Goal: Task Accomplishment & Management: Use online tool/utility

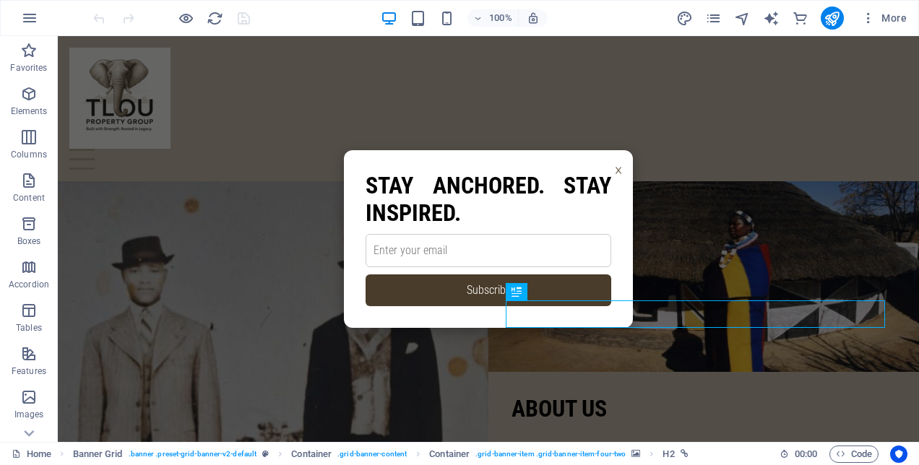
drag, startPoint x: 525, startPoint y: 179, endPoint x: 459, endPoint y: 182, distance: 65.8
click at [459, 182] on h2 "Stay Anchored. Stay Inspired." at bounding box center [489, 200] width 246 height 56
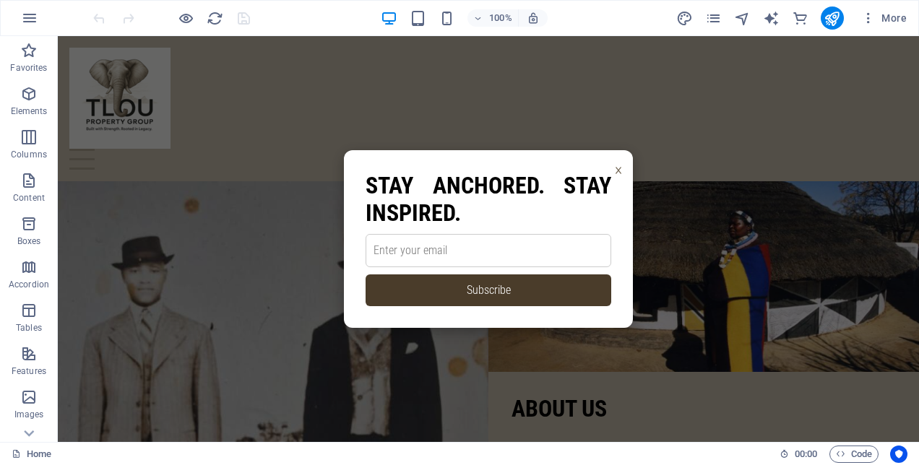
click at [413, 249] on input "email" at bounding box center [489, 250] width 246 height 33
click at [711, 22] on icon "pages" at bounding box center [713, 18] width 17 height 17
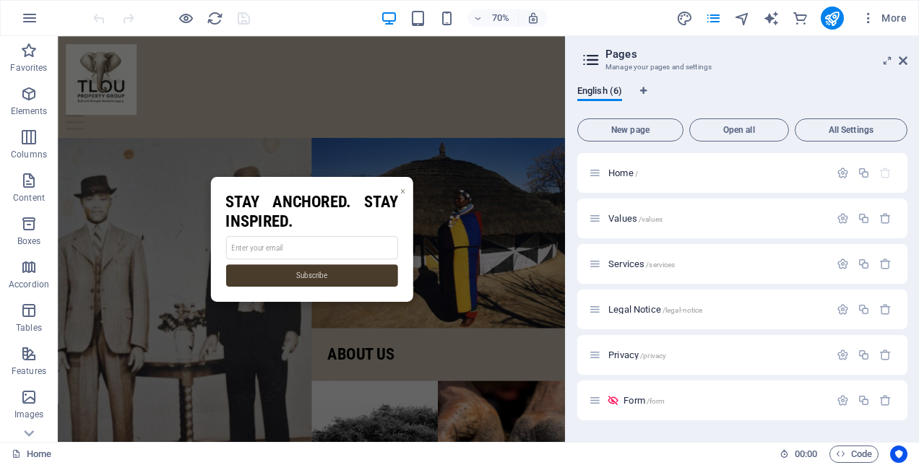
click at [345, 340] on input "email" at bounding box center [421, 338] width 246 height 33
click at [608, 163] on div "Home /" at bounding box center [742, 173] width 330 height 40
click at [743, 19] on icon "navigator" at bounding box center [742, 18] width 17 height 17
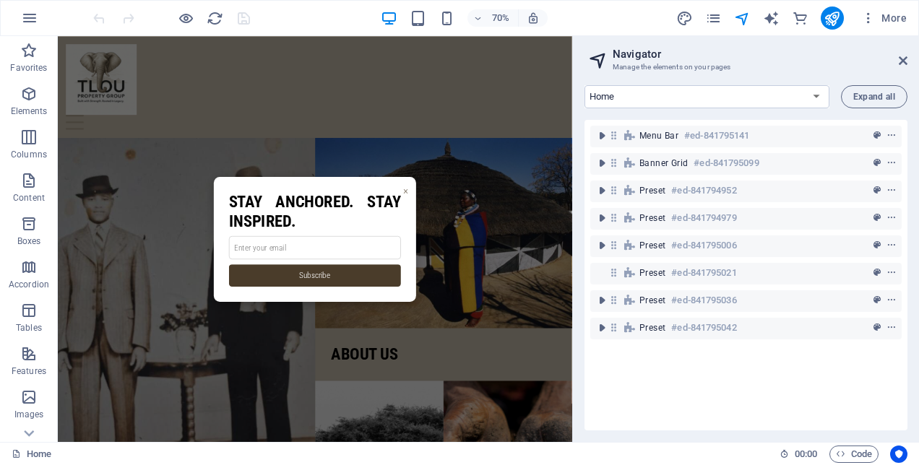
click at [404, 297] on h2 "Stay Anchored. Stay Inspired." at bounding box center [426, 287] width 246 height 56
click at [430, 257] on div "× Stay Anchored. Stay Inspired. Subscribe Thank You 🌿 You’re now part of the Tl…" at bounding box center [425, 326] width 289 height 178
click at [31, 105] on span "Elements" at bounding box center [29, 102] width 58 height 35
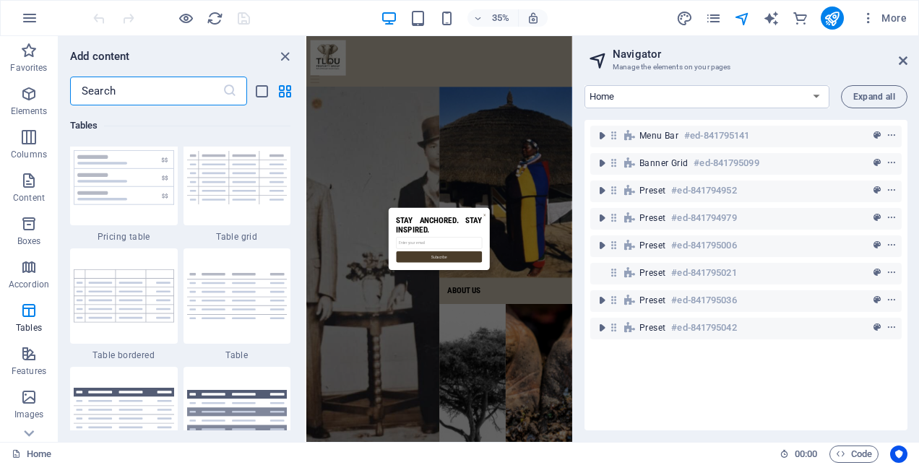
scroll to position [5428, 0]
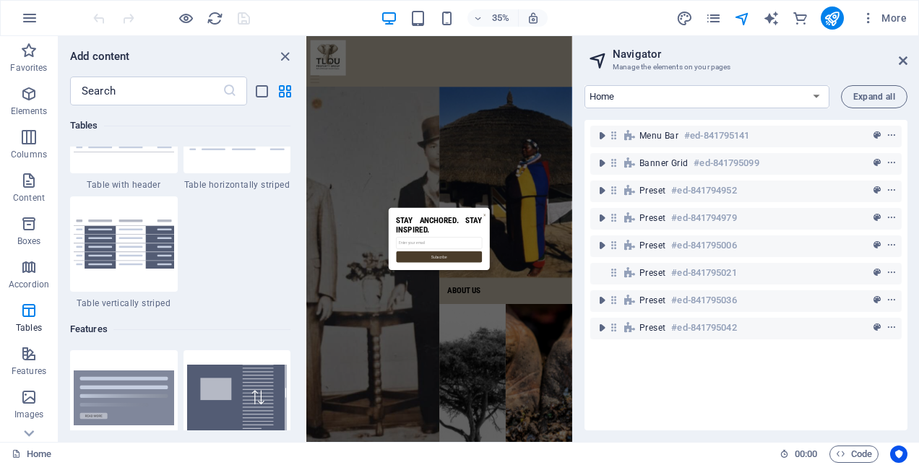
click at [858, 453] on span "Code" at bounding box center [854, 454] width 36 height 17
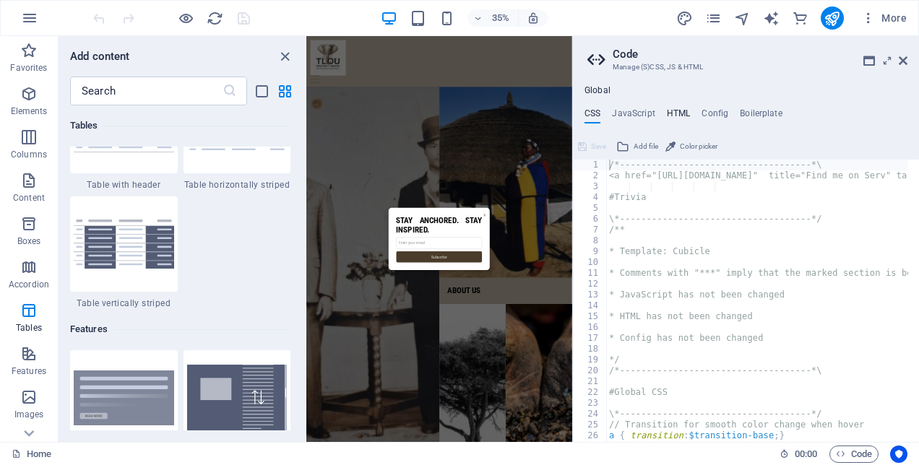
click at [672, 108] on h4 "HTML" at bounding box center [679, 116] width 24 height 16
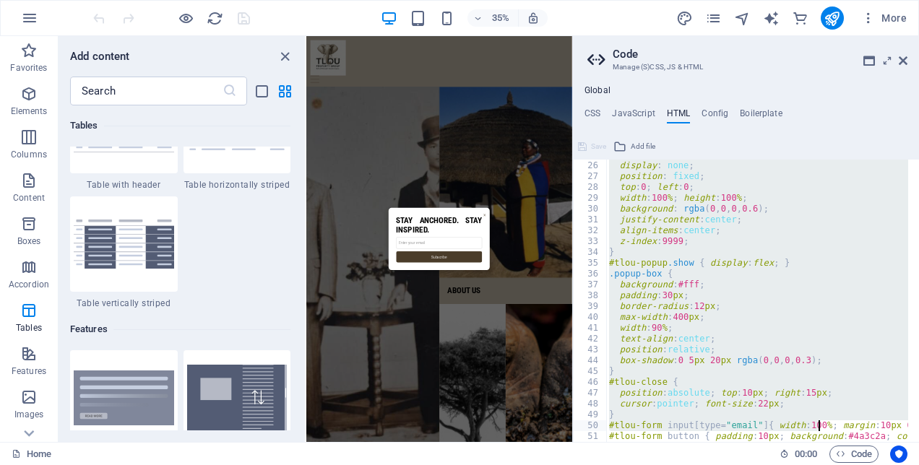
scroll to position [747, 0]
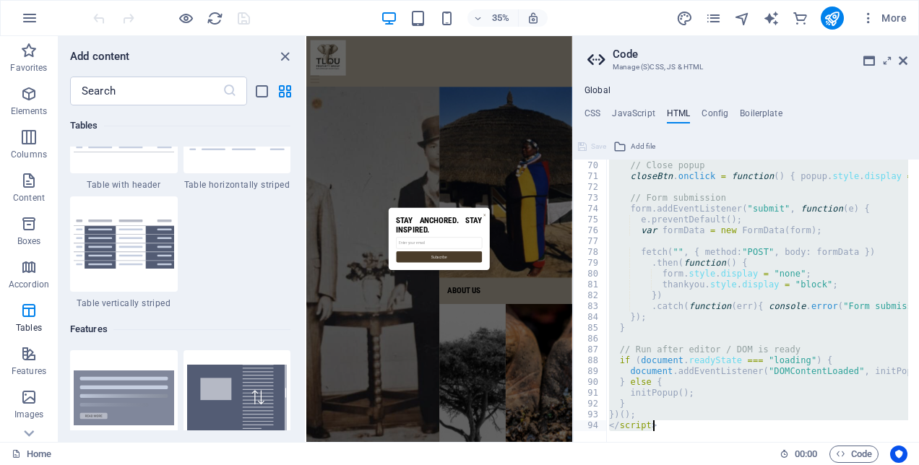
drag, startPoint x: 608, startPoint y: 188, endPoint x: 822, endPoint y: 502, distance: 380.6
click at [822, 465] on html "Tlou Property Group Home Favorites Elements Columns Content Boxes Accordion Tab…" at bounding box center [459, 232] width 919 height 465
type textarea "})(); </script>"
paste textarea
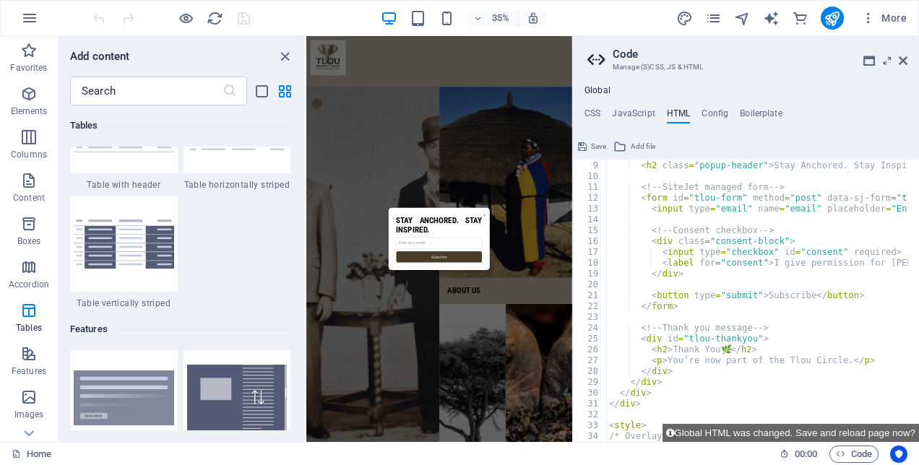
scroll to position [0, 0]
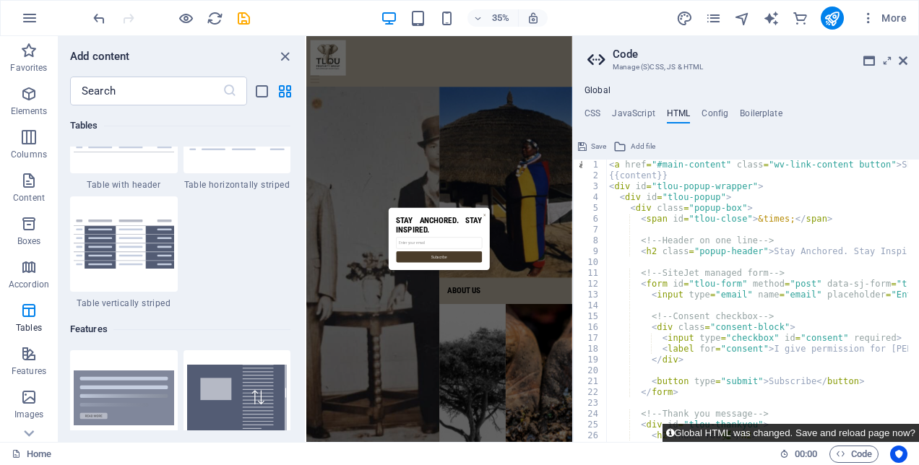
click at [829, 428] on button "Global HTML was changed. Save and reload page now?" at bounding box center [791, 433] width 256 height 18
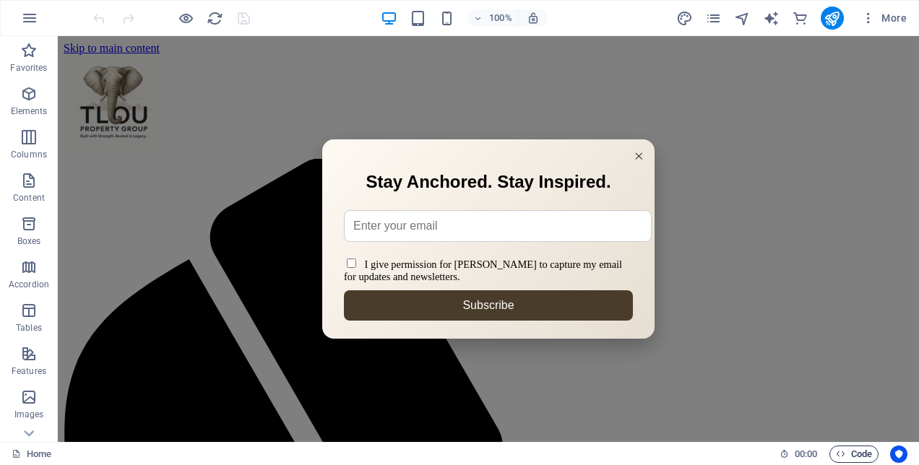
click at [847, 460] on span "Code" at bounding box center [854, 454] width 36 height 17
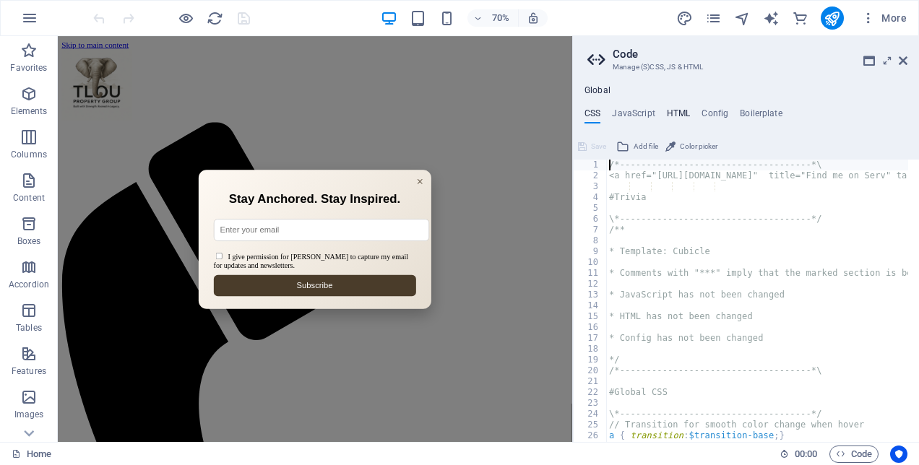
click at [675, 113] on h4 "HTML" at bounding box center [679, 116] width 24 height 16
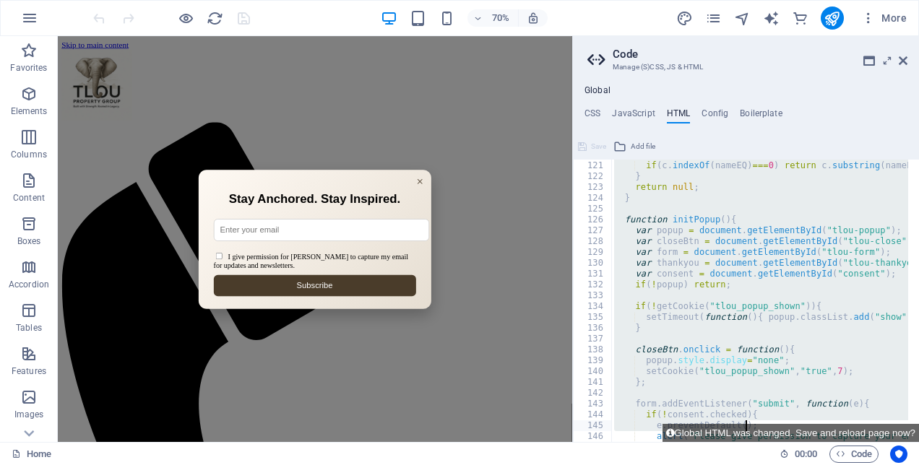
scroll to position [1560, 0]
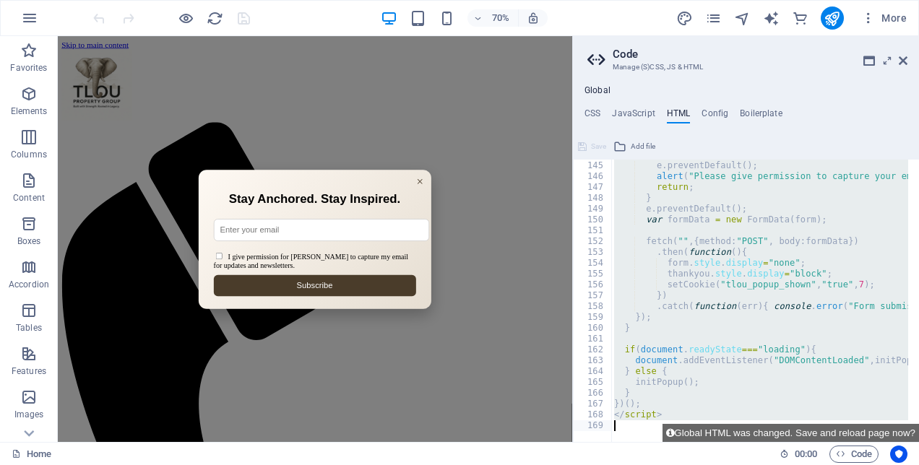
drag, startPoint x: 608, startPoint y: 186, endPoint x: 816, endPoint y: 493, distance: 371.3
click at [816, 465] on html "Tlou Property Group Home Favorites Elements Columns Content Boxes Accordion Tab…" at bounding box center [459, 232] width 919 height 465
type textarea "</script>"
paste textarea
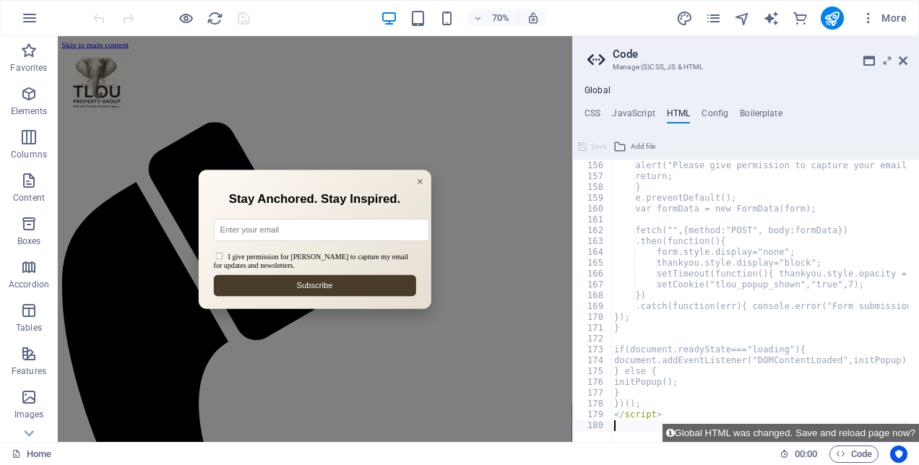
scroll to position [1679, 0]
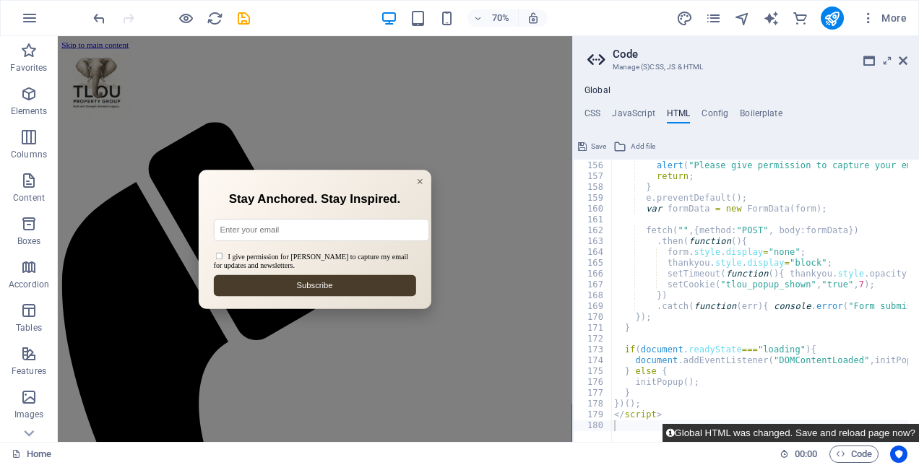
click at [726, 434] on button "Global HTML was changed. Save and reload page now?" at bounding box center [791, 433] width 256 height 18
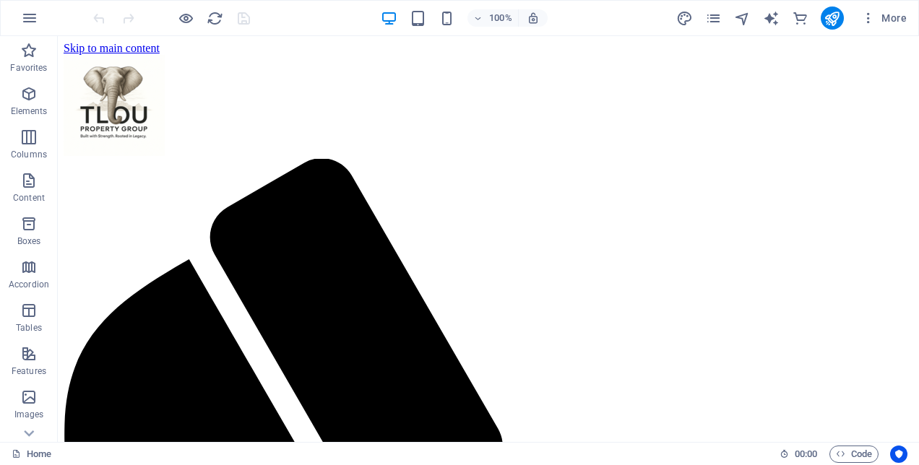
scroll to position [0, 0]
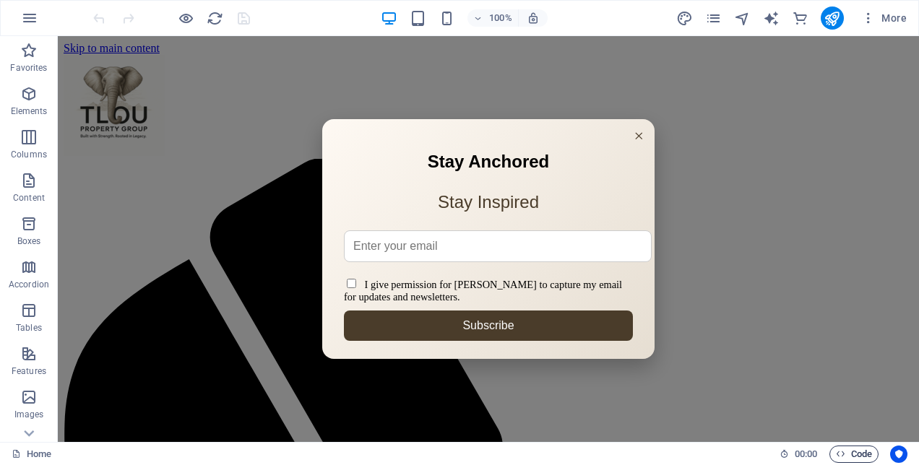
click at [859, 455] on span "Code" at bounding box center [854, 454] width 36 height 17
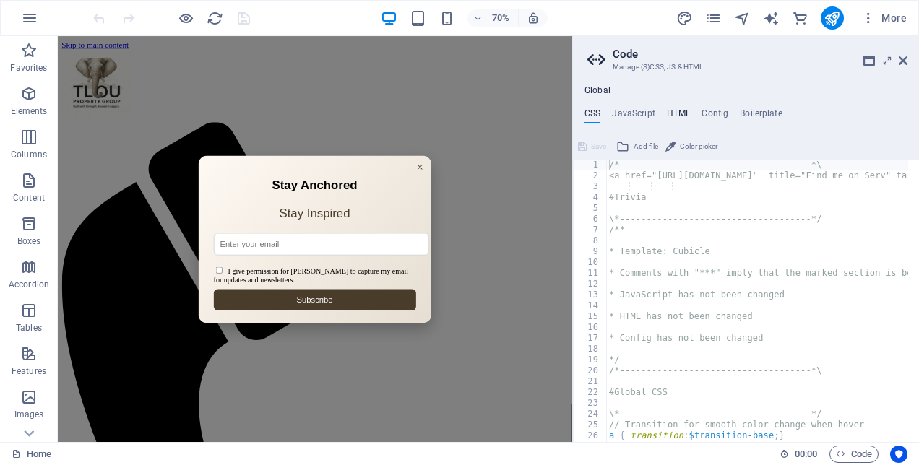
click at [684, 108] on h4 "HTML" at bounding box center [679, 116] width 24 height 16
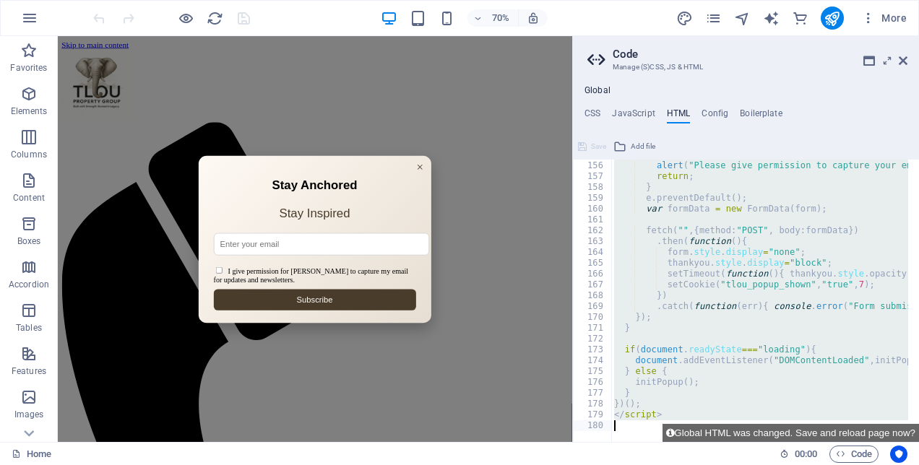
scroll to position [1679, 0]
drag, startPoint x: 608, startPoint y: 186, endPoint x: 733, endPoint y: 474, distance: 313.3
click at [733, 465] on html "Tlou Property Group Home Favorites Elements Columns Content Boxes Accordion Tab…" at bounding box center [459, 232] width 919 height 465
type textarea "</script>"
paste textarea
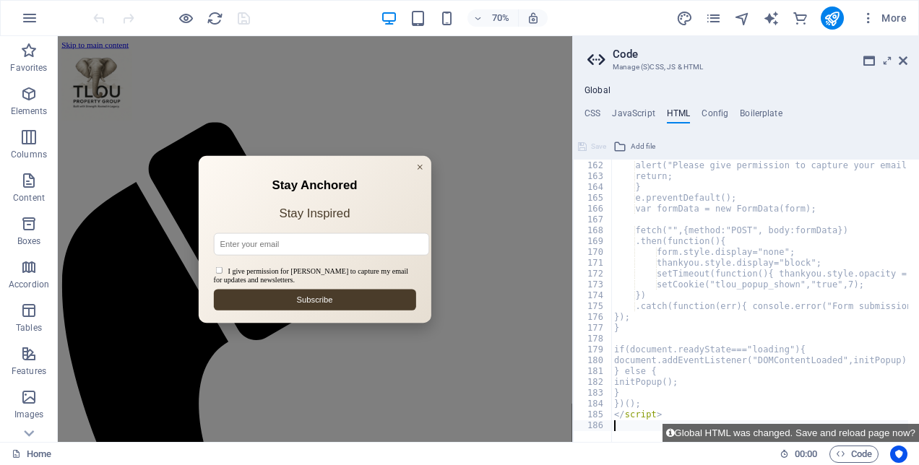
scroll to position [1744, 0]
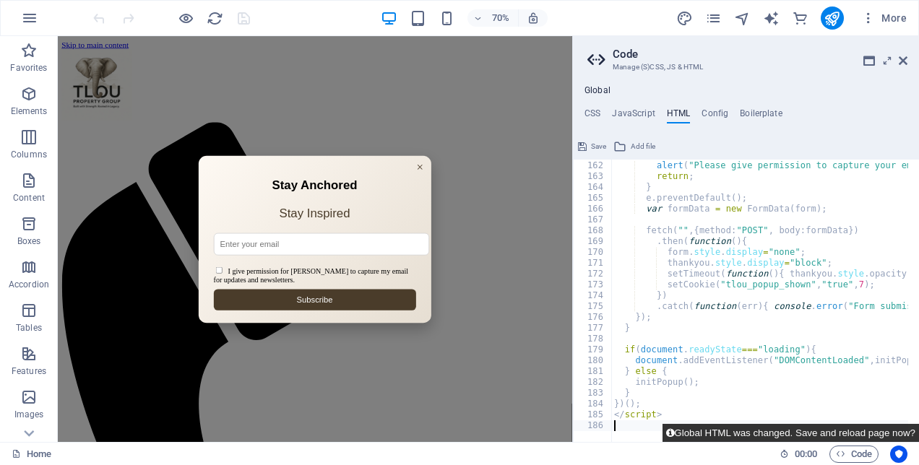
click at [767, 431] on button "Global HTML was changed. Save and reload page now?" at bounding box center [791, 433] width 256 height 18
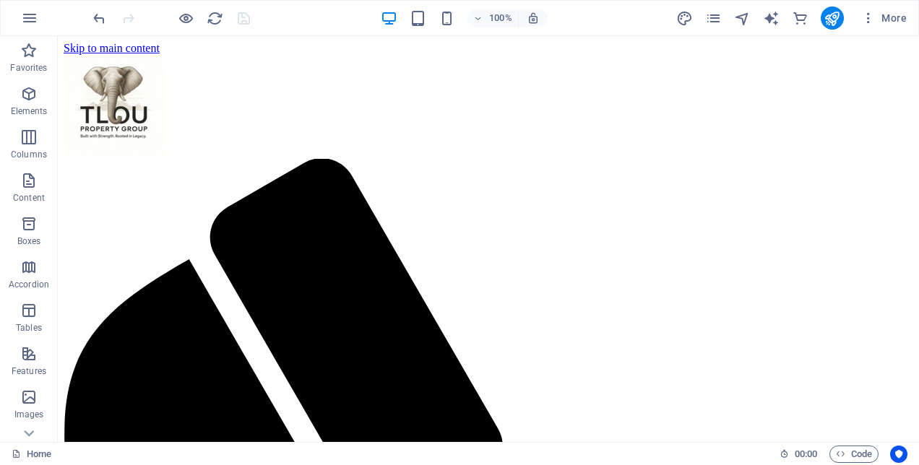
scroll to position [0, 0]
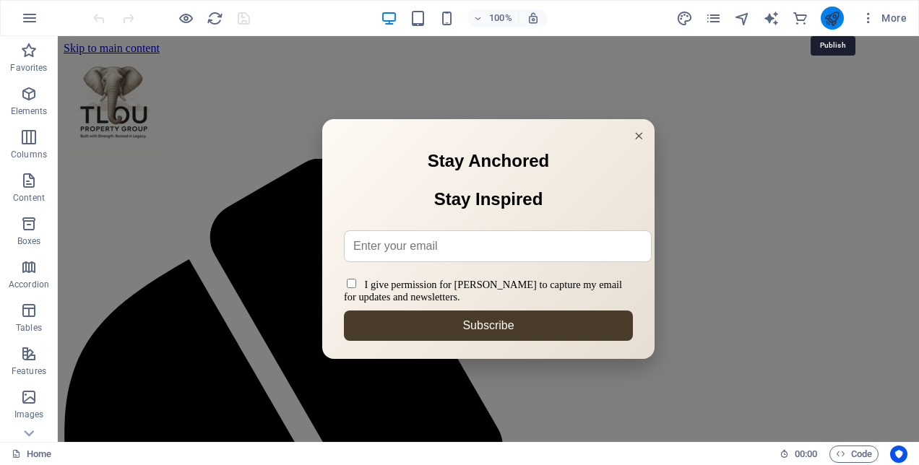
click at [836, 23] on icon "publish" at bounding box center [832, 18] width 17 height 17
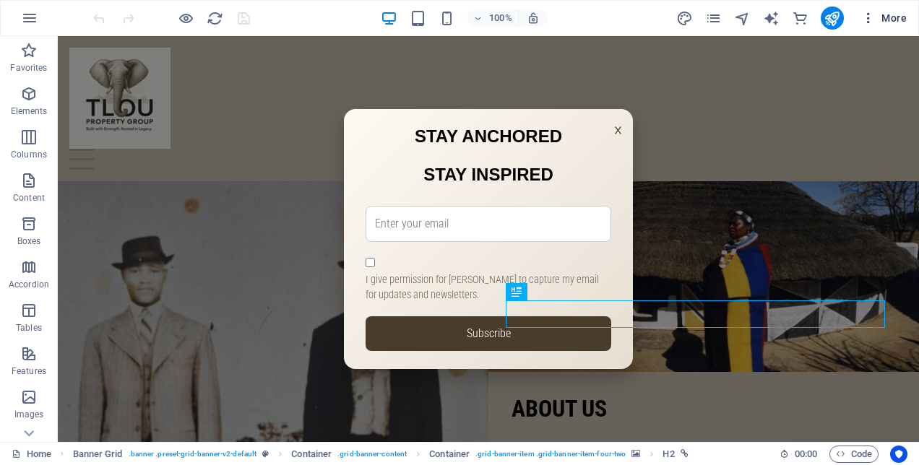
click at [863, 20] on icon "button" at bounding box center [868, 18] width 14 height 14
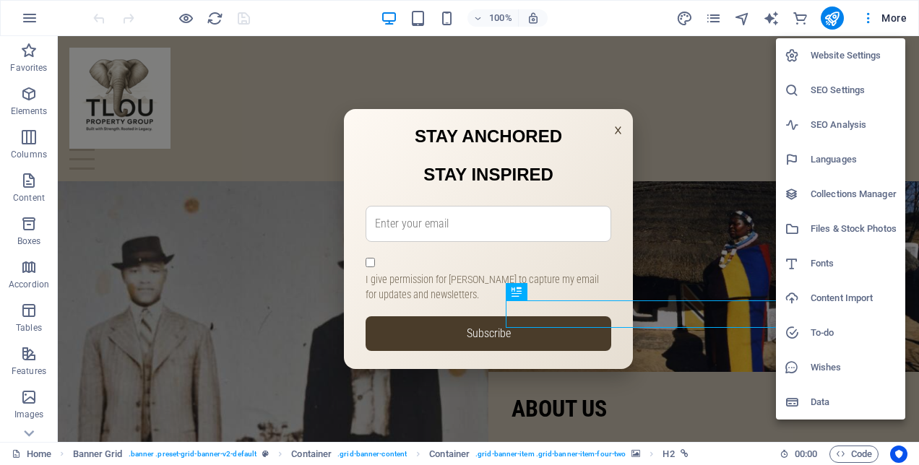
click at [842, 452] on div at bounding box center [459, 232] width 919 height 465
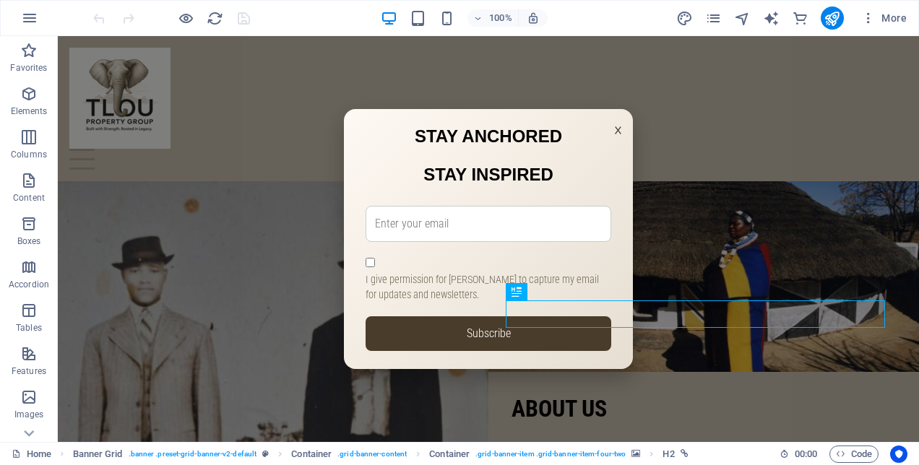
click at [842, 452] on icon "button" at bounding box center [840, 453] width 9 height 9
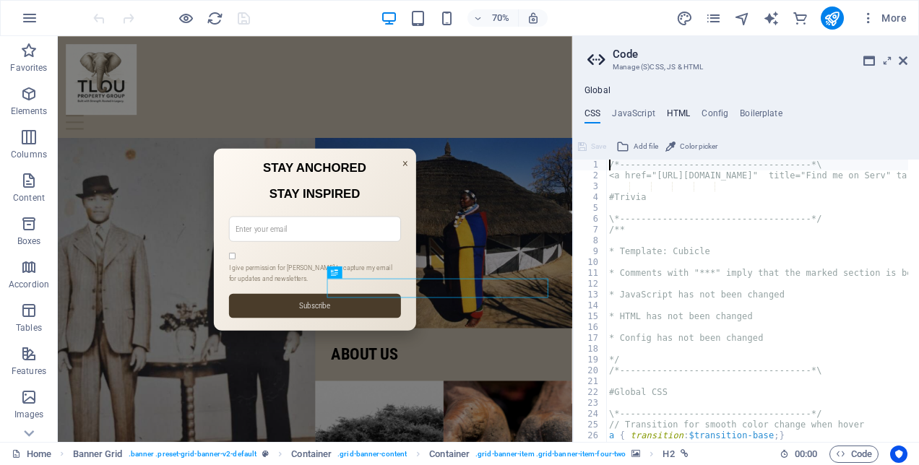
click at [681, 114] on h4 "HTML" at bounding box center [679, 116] width 24 height 16
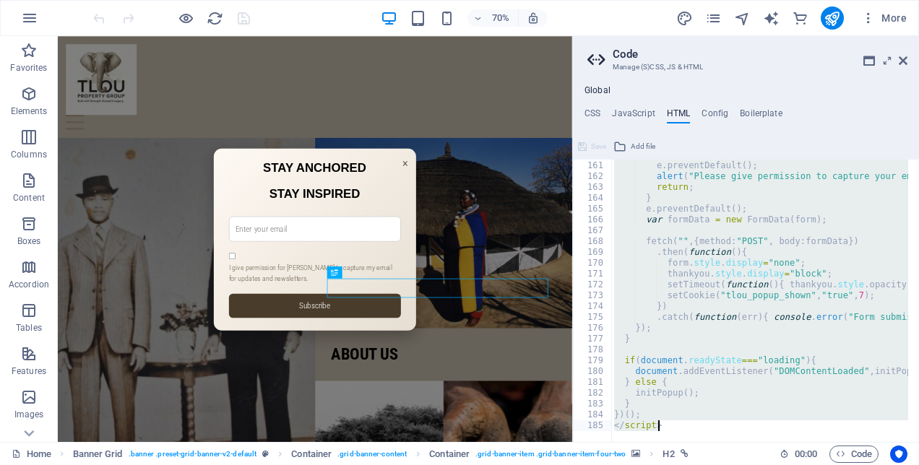
scroll to position [1733, 0]
drag, startPoint x: 608, startPoint y: 186, endPoint x: 858, endPoint y: 473, distance: 380.5
click at [858, 465] on html "Tlou Property Group Home Favorites Elements Columns Content Boxes Accordion Tab…" at bounding box center [459, 232] width 919 height 465
type textarea "})(); </script>"
paste textarea
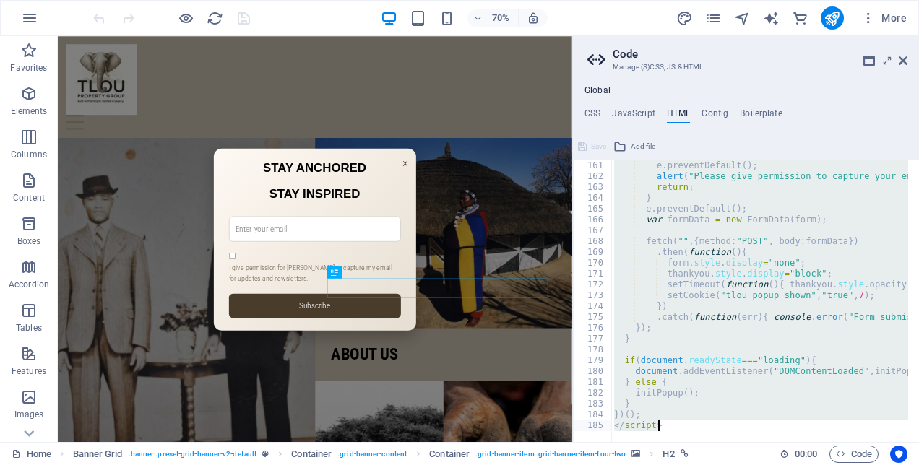
scroll to position [1863, 0]
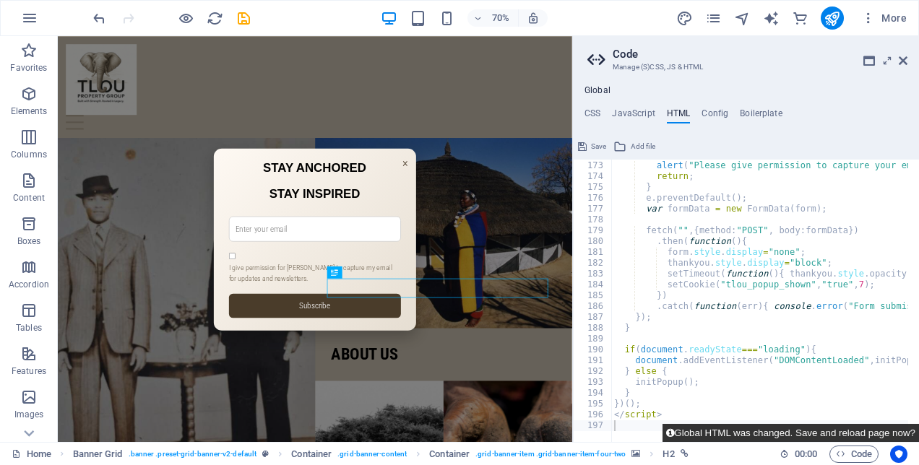
click at [833, 433] on button "Global HTML was changed. Save and reload page now?" at bounding box center [791, 433] width 256 height 18
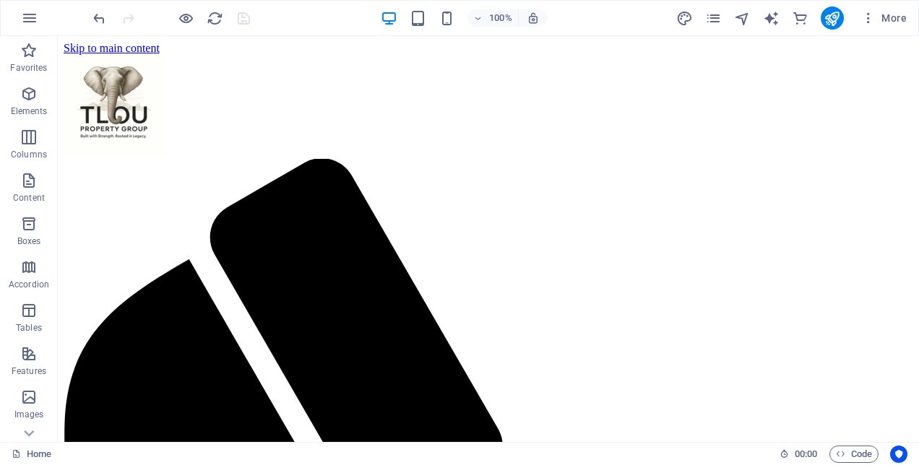
scroll to position [0, 0]
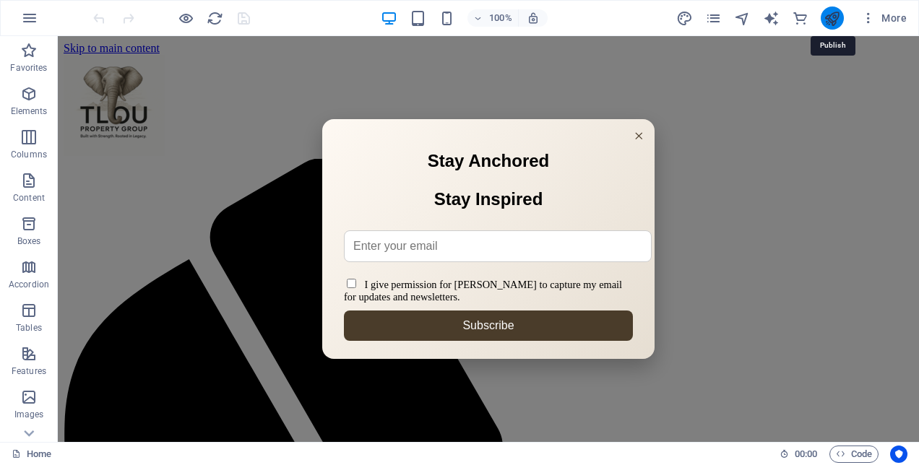
click at [830, 17] on icon "publish" at bounding box center [832, 18] width 17 height 17
